Goal: Find specific page/section: Find specific page/section

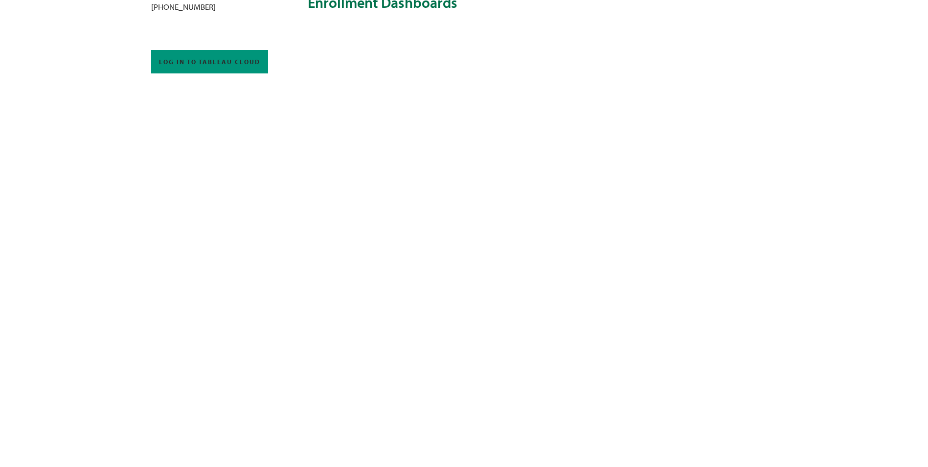
scroll to position [342, 0]
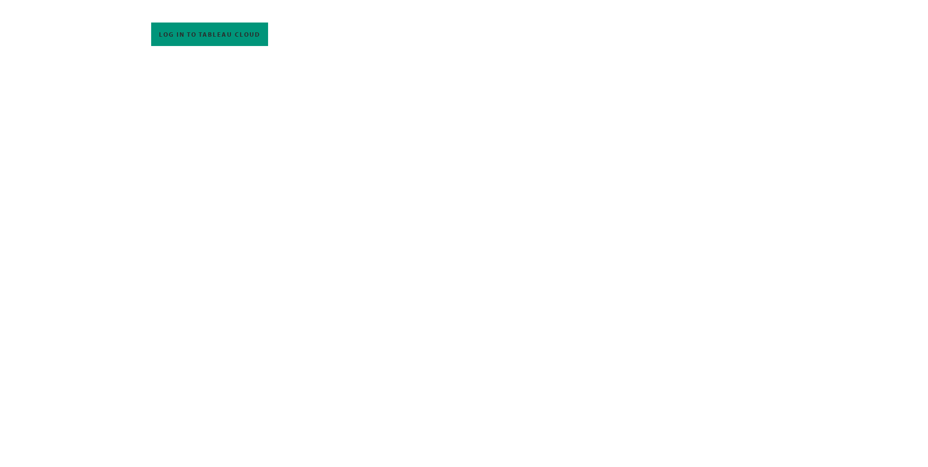
click at [272, 305] on div "In this section Enrollment Success Retention Completion Tableau Training employ…" at bounding box center [464, 434] width 626 height 1404
drag, startPoint x: 271, startPoint y: 321, endPoint x: 274, endPoint y: 315, distance: 5.9
click at [273, 317] on div "In this section Enrollment Success Retention Completion Tableau Training employ…" at bounding box center [464, 434] width 626 height 1404
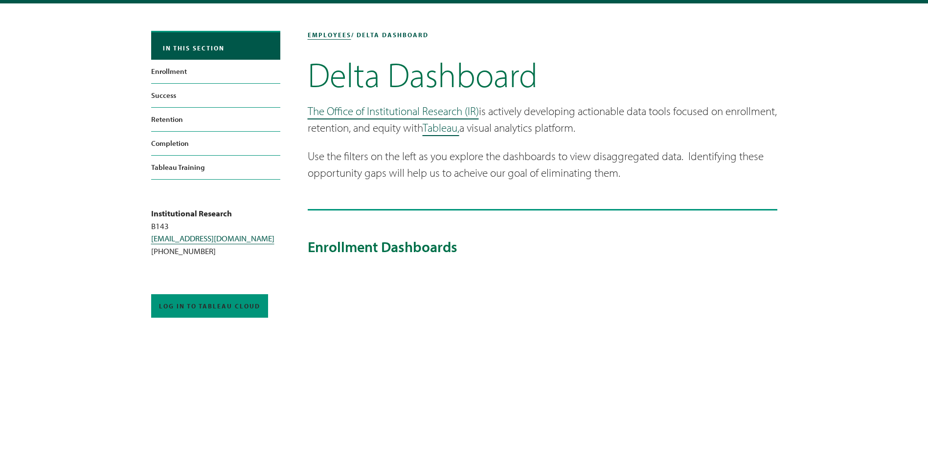
scroll to position [0, 0]
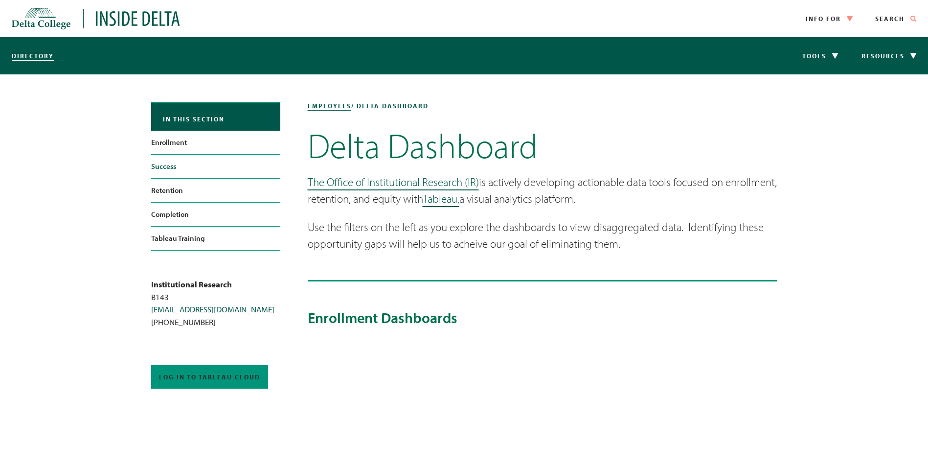
click at [178, 171] on link "Success" at bounding box center [215, 166] width 129 height 23
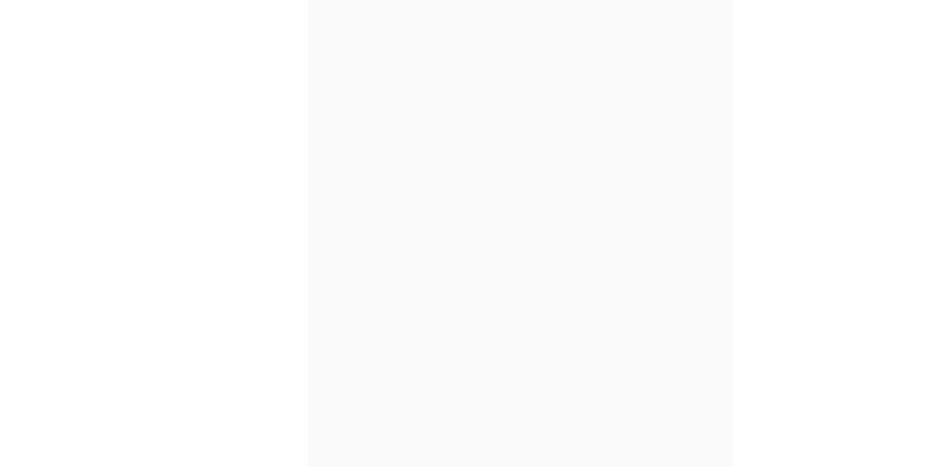
scroll to position [342, 0]
drag, startPoint x: 272, startPoint y: 304, endPoint x: 283, endPoint y: 308, distance: 11.4
click at [276, 306] on div "In this section Enrollment Success Retention Completion Tableau Training employ…" at bounding box center [464, 434] width 626 height 1404
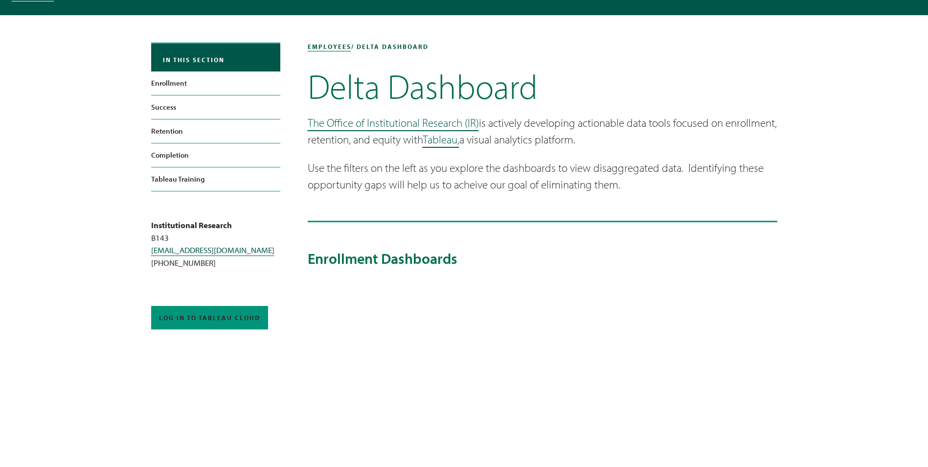
scroll to position [0, 0]
